Goal: Task Accomplishment & Management: Manage account settings

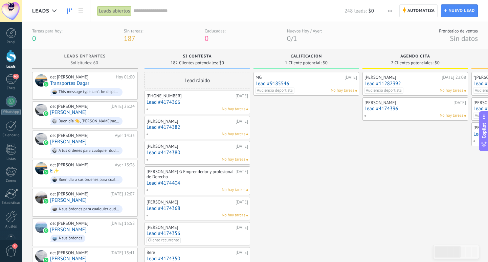
click at [180, 108] on div "No hay tareas" at bounding box center [195, 109] width 99 height 6
click at [6, 81] on div "63" at bounding box center [11, 79] width 11 height 10
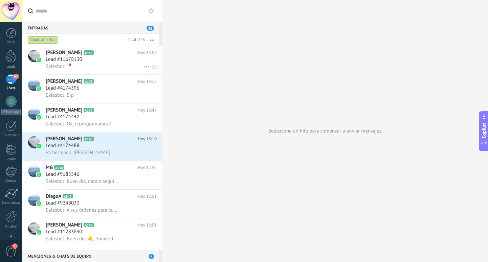
click at [93, 60] on div "Lead #11678130" at bounding box center [101, 59] width 111 height 7
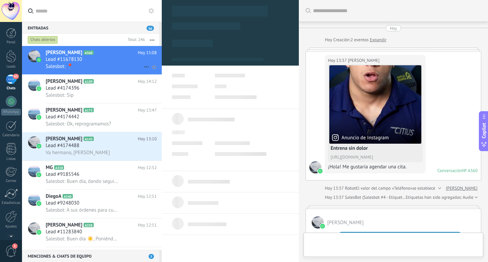
type textarea "**********"
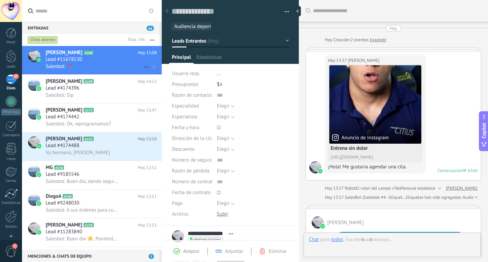
scroll to position [675, 0]
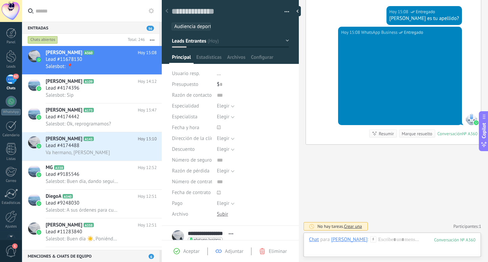
click at [229, 45] on button "Leads Entrantes" at bounding box center [230, 41] width 117 height 12
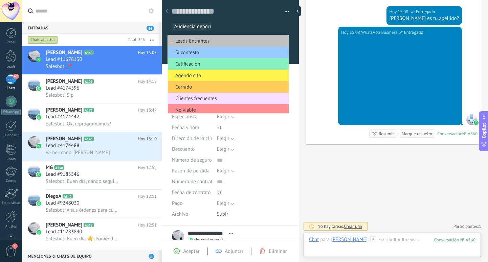
click at [210, 77] on span "Agendo cita" at bounding box center [227, 75] width 119 height 6
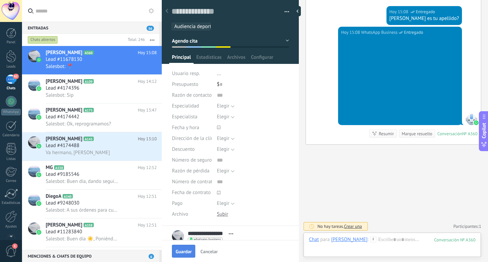
click at [185, 254] on span "Guardar" at bounding box center [184, 251] width 16 height 5
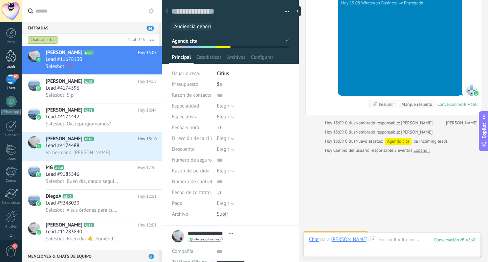
click at [14, 56] on div at bounding box center [11, 56] width 10 height 13
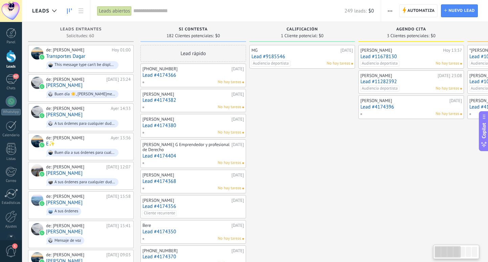
scroll to position [0, 3]
